Goal: Use online tool/utility: Utilize a website feature to perform a specific function

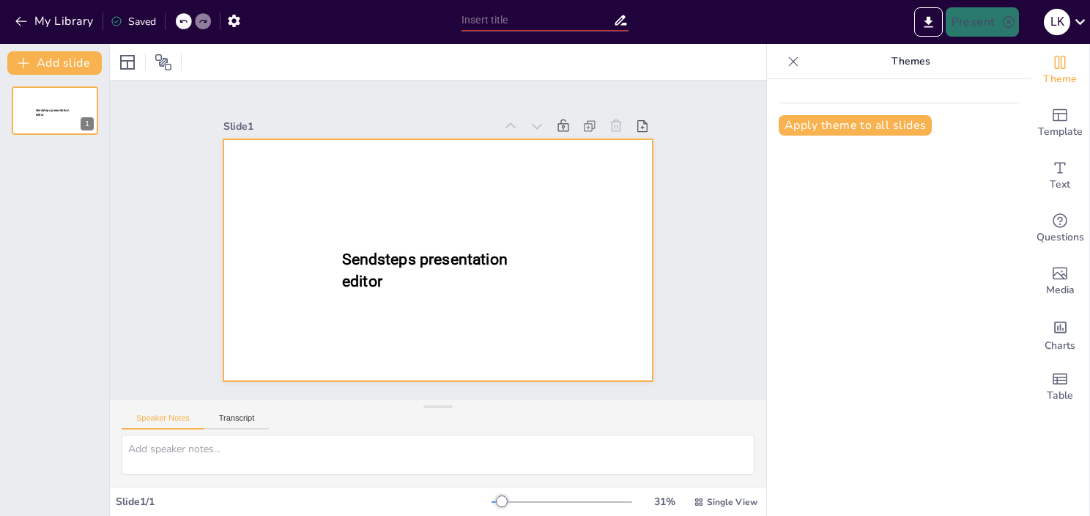
type input "New Sendsteps"
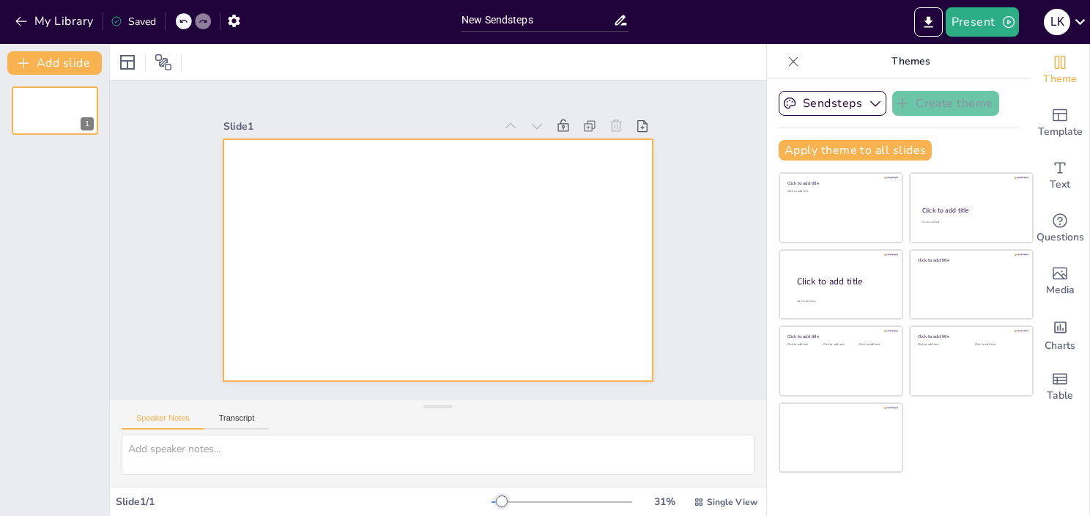
click at [245, 172] on div at bounding box center [438, 260] width 430 height 242
click at [226, 457] on textarea at bounding box center [438, 454] width 633 height 40
click at [20, 21] on icon "button" at bounding box center [20, 22] width 11 height 10
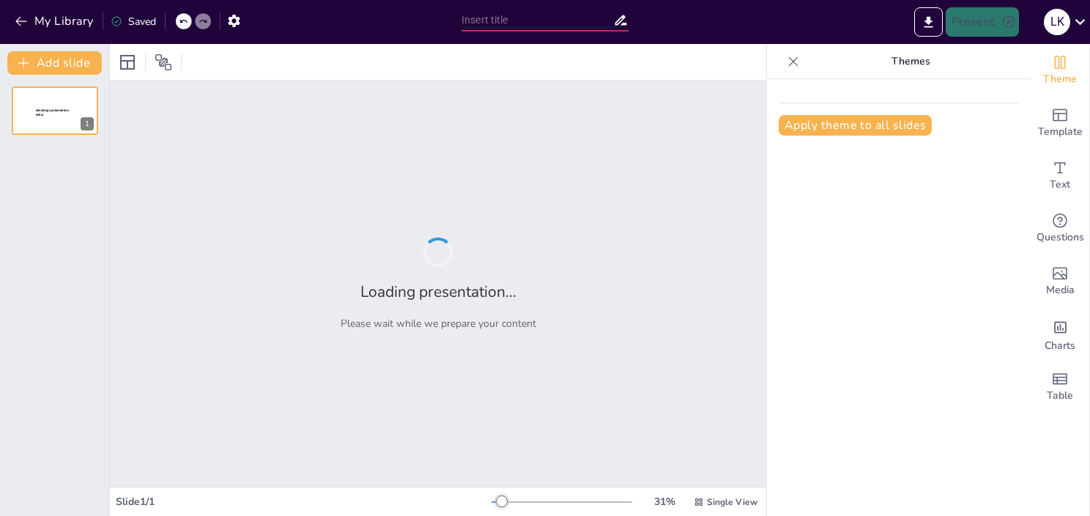
type input "New Sendsteps"
